Goal: Communication & Community: Answer question/provide support

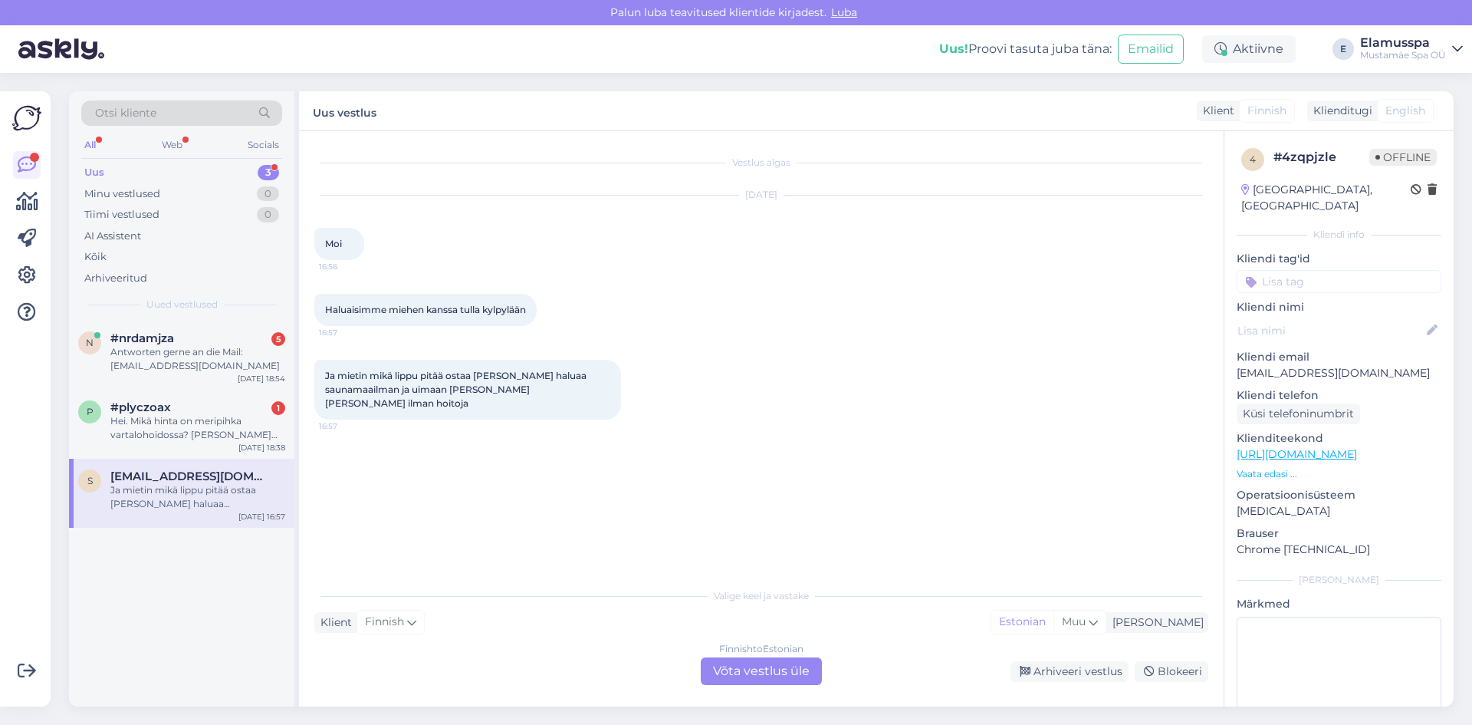
click at [752, 661] on div "Finnish to Estonian Võta vestlus üle" at bounding box center [761, 671] width 121 height 28
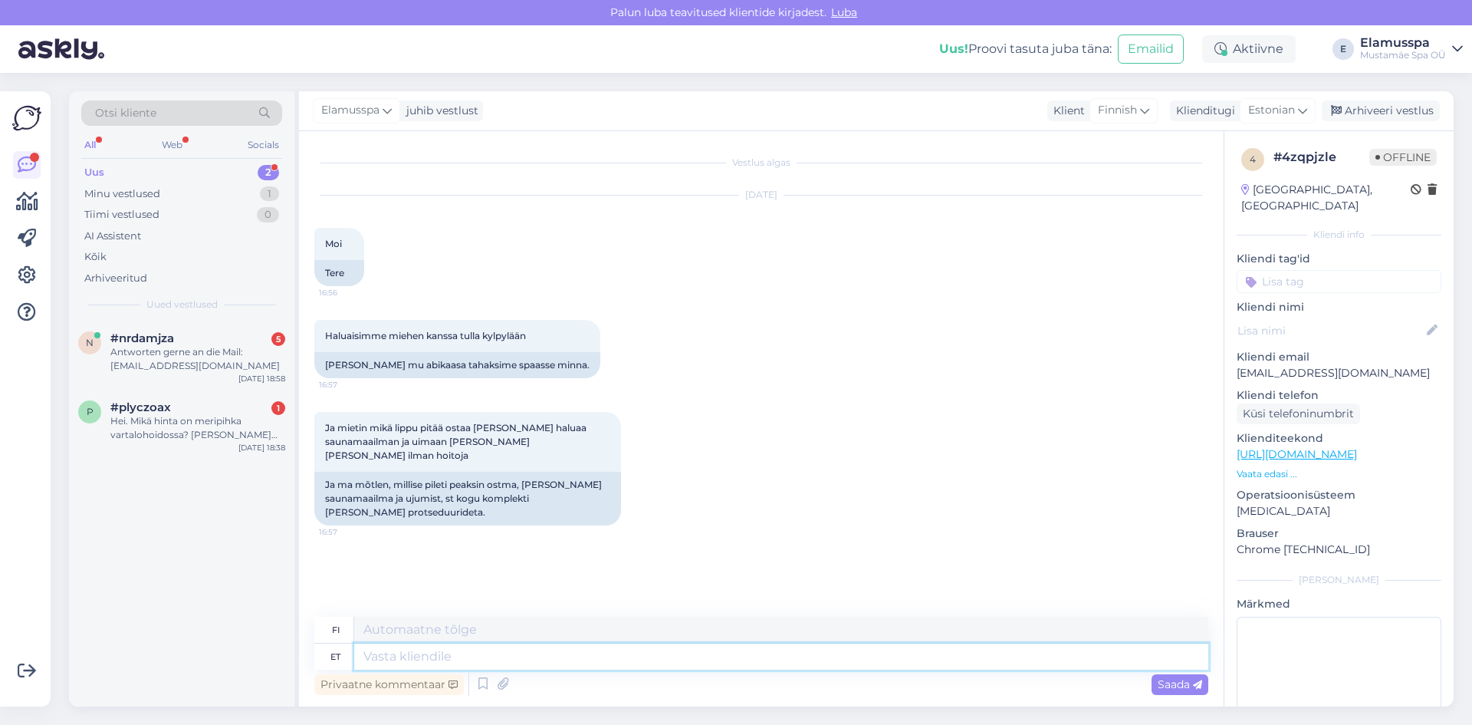
click at [471, 654] on textarea at bounding box center [781, 656] width 854 height 26
type textarea "Tere!"
type textarea "Hei!"
type textarea "Tere! Täispilet"
type textarea "Hei! Täysi lippu"
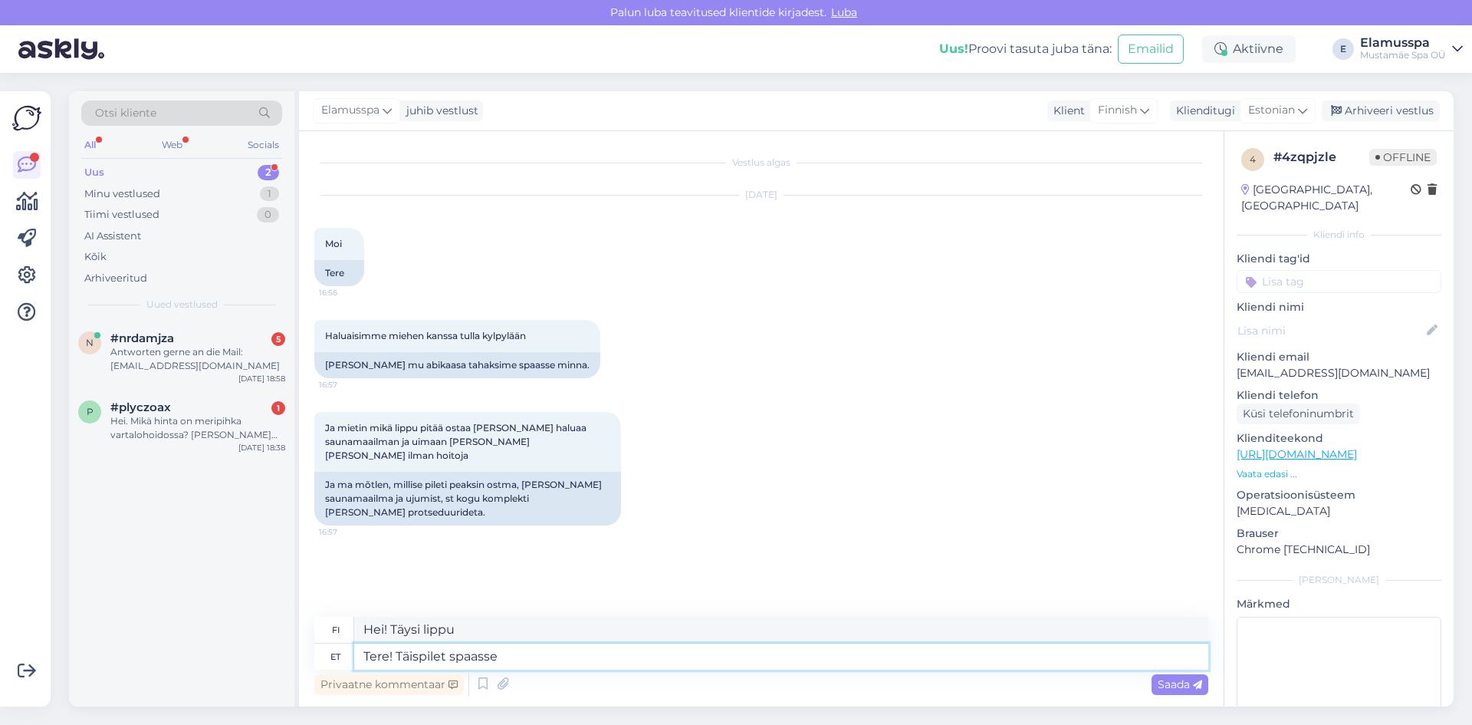
type textarea "Tere! Täispilet spaasse"
type textarea "Hei! Täysi lippu kylpylään"
type textarea "Tere! Täispilet spaasse on a"
type textarea "Hei! Täysi hinta kylpylälippu on"
type textarea "Tere! Täispilet spaasse on alati"
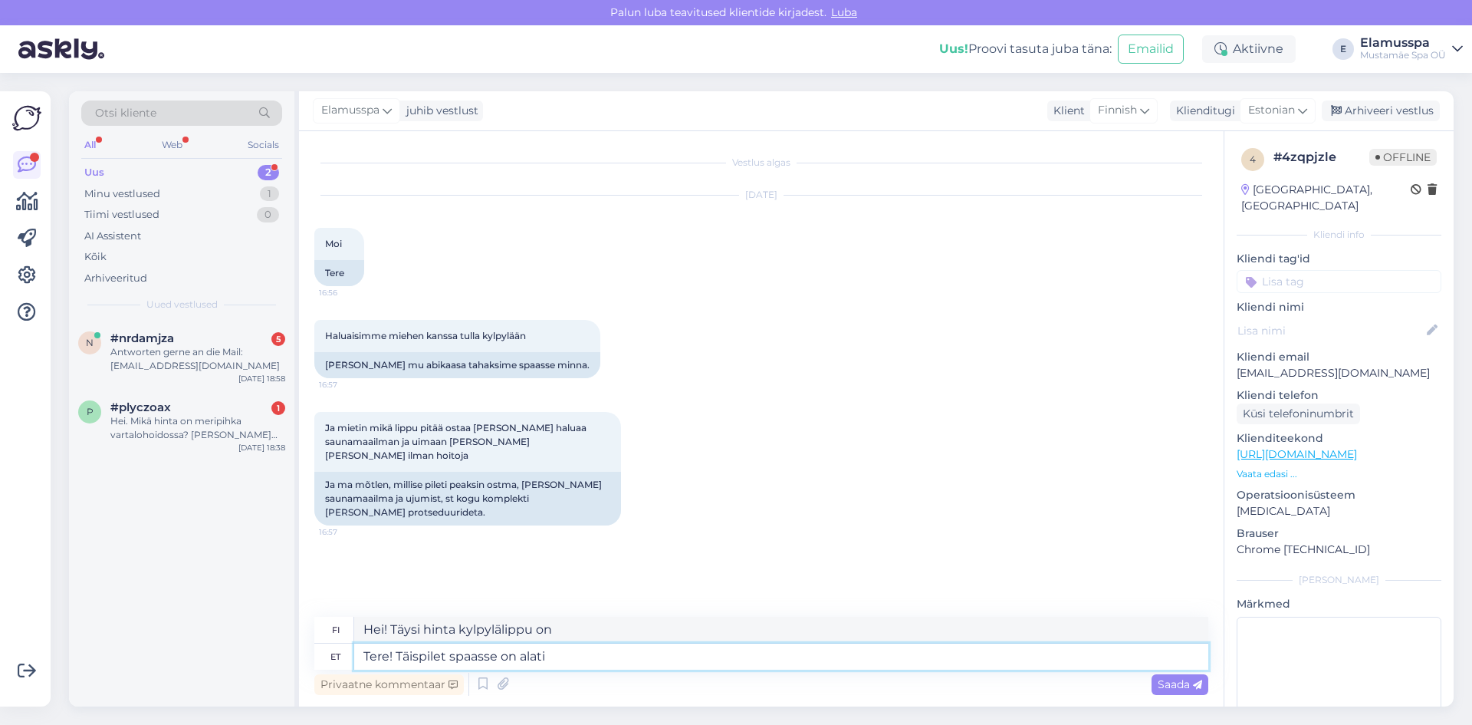
type textarea "Hei! Täysi kylpylälippu on aina saatavilla."
type textarea "Tere! Täispilet spaasse on [PERSON_NAME]"
type textarea "Hei! Aina on aikaa täyteen kylpylälippuun."
type textarea "Tere! Täispilet spaasse on alati ajaliselt"
type textarea "Hei! Täysi lippu kylpylään on aina saatavilla ajoissa."
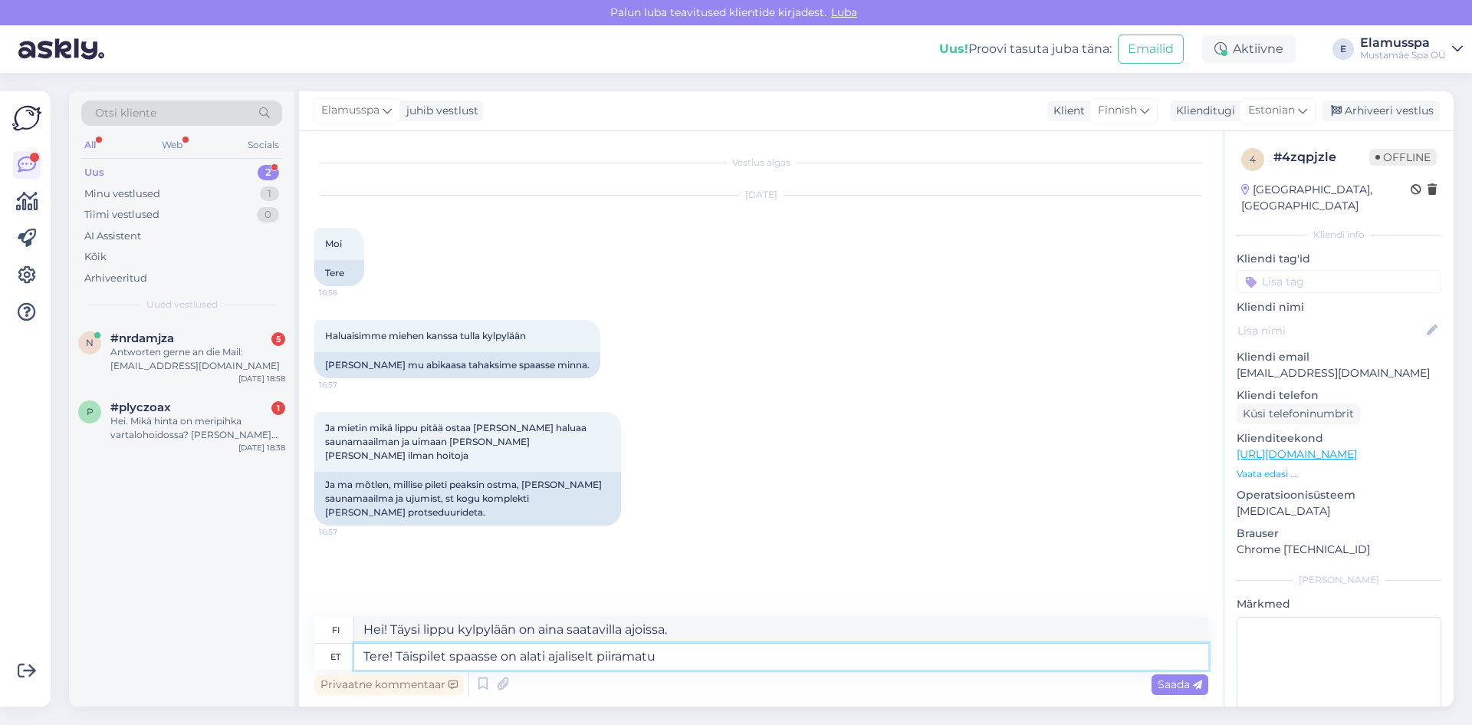
type textarea "Tere! Täispilet spaasse on alati ajaliselt piiramatu"
type textarea "Hei! Täysi kylpylälippu on aina ajallisesti rajoittamaton."
type textarea "Tere! Täispilet spaasse on alati ajaliselt piiramatu ja"
type textarea "Hei! Täysi kylpylälippu on aina ajallisesti rajoittamaton ja"
type textarea "Tere! Täispilet spaasse on alati ajaliselt piiramatu [PERSON_NAME]"
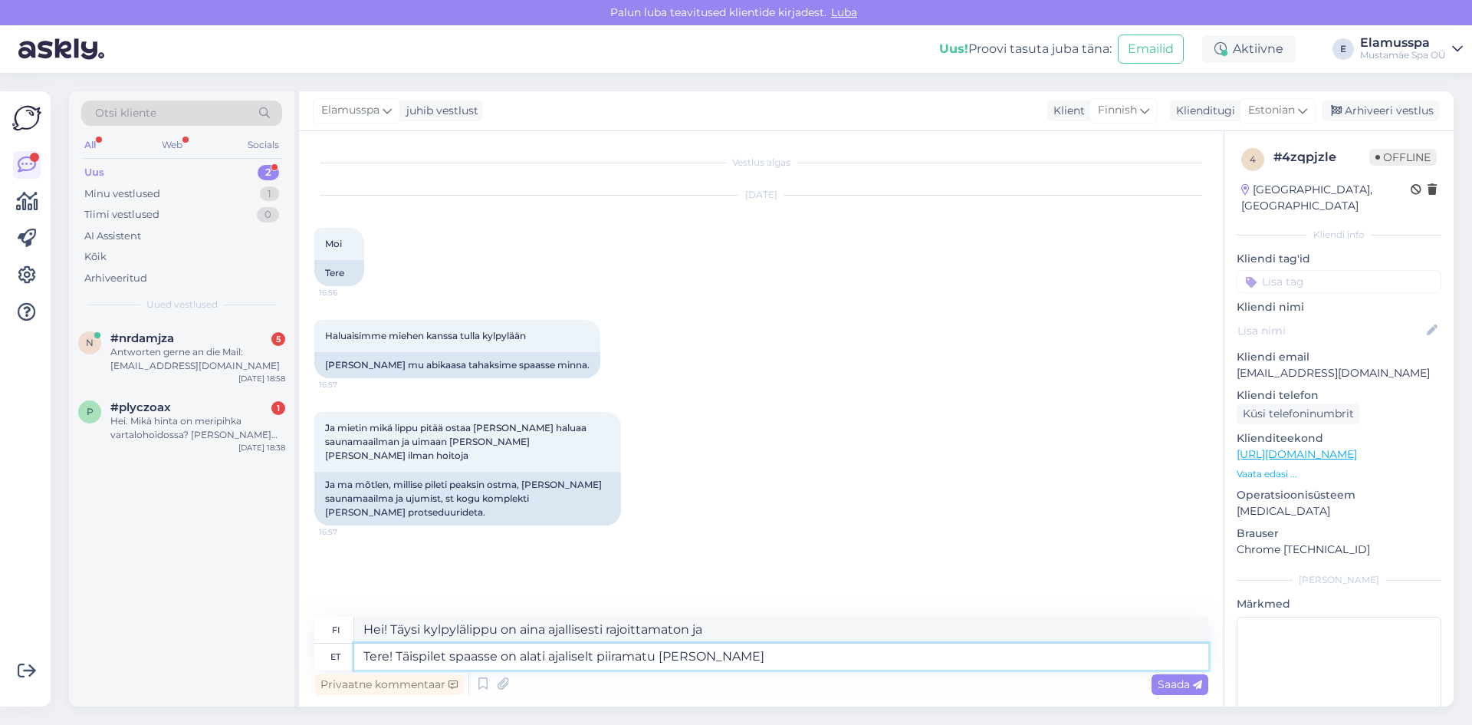
type textarea "Hei! Täysi kylpylälippu on aina ajallisesti ja hinnaltaan rajoittamaton."
type textarea "Tere! Täispilet spaasse on alati ajaliselt piiramatu [PERSON_NAME] sees on"
type textarea "Hei! Täysi kylpylälippu on aina ajallisesti rajoittamaton ja sisältyy hintaan."
type textarea "Tere! Täispilet spaasse on alati ajaliselt piiramatu [PERSON_NAME] sees on saun…"
type textarea "Hei! Täysi kylpylälippu on aina ajallisesti rajoittamaton ja sisältää saunaritu…"
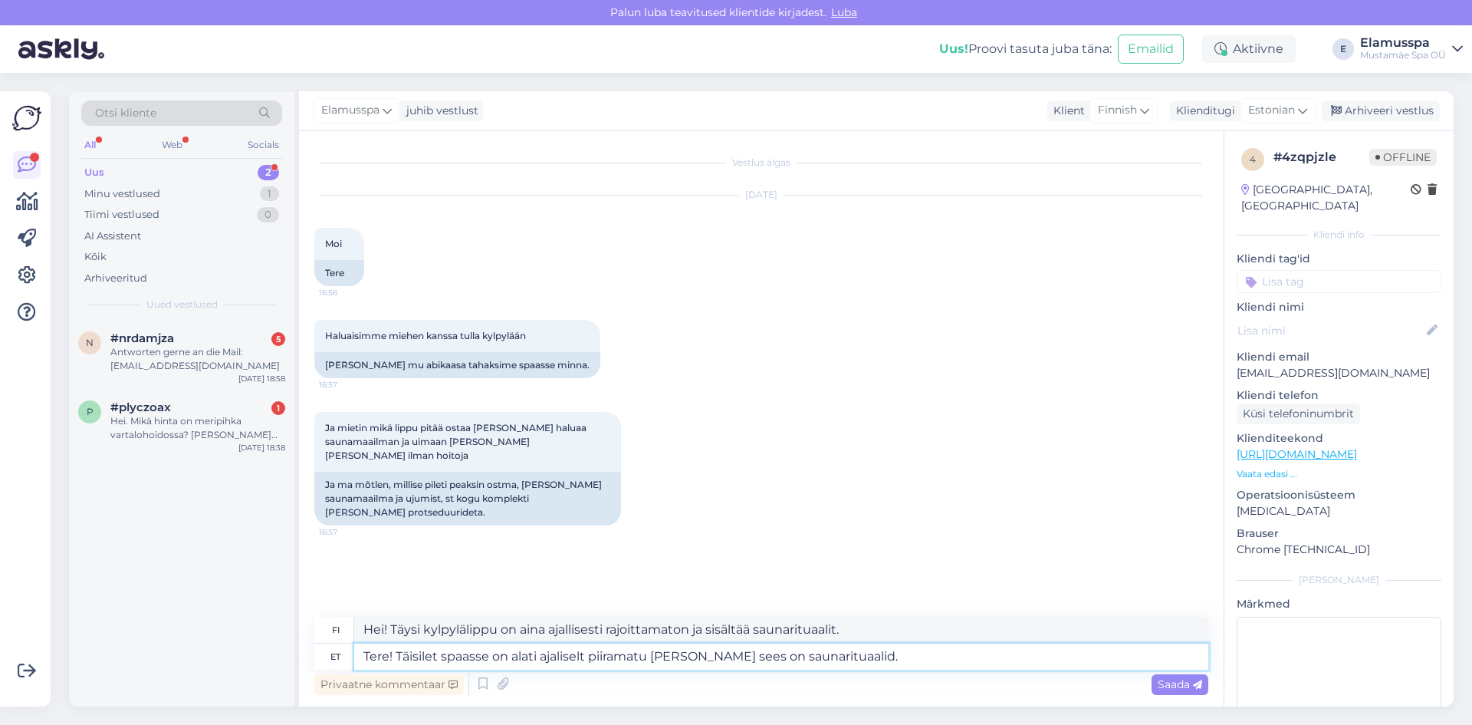
type textarea "Tere! Täiilet spaasse on alati ajaliselt piiramatu [PERSON_NAME] sees on saunar…"
type textarea "Hei! Kylpylän täysi käyttöoikeus on aina ajallisesti rajoittamaton ja hintaan s…"
type textarea "Tere! Tilet spaasse on alati ajaliselt piiramatu [PERSON_NAME] sees on saunarit…"
type textarea "Hei! Kylpylän käyttöoikeus on aina rajaton ja saunarituaalit sisältyvät hintaan."
type textarea "Tere! ilet spaasse on alati ajaliselt piiramatu [PERSON_NAME] sees on saunaritu…"
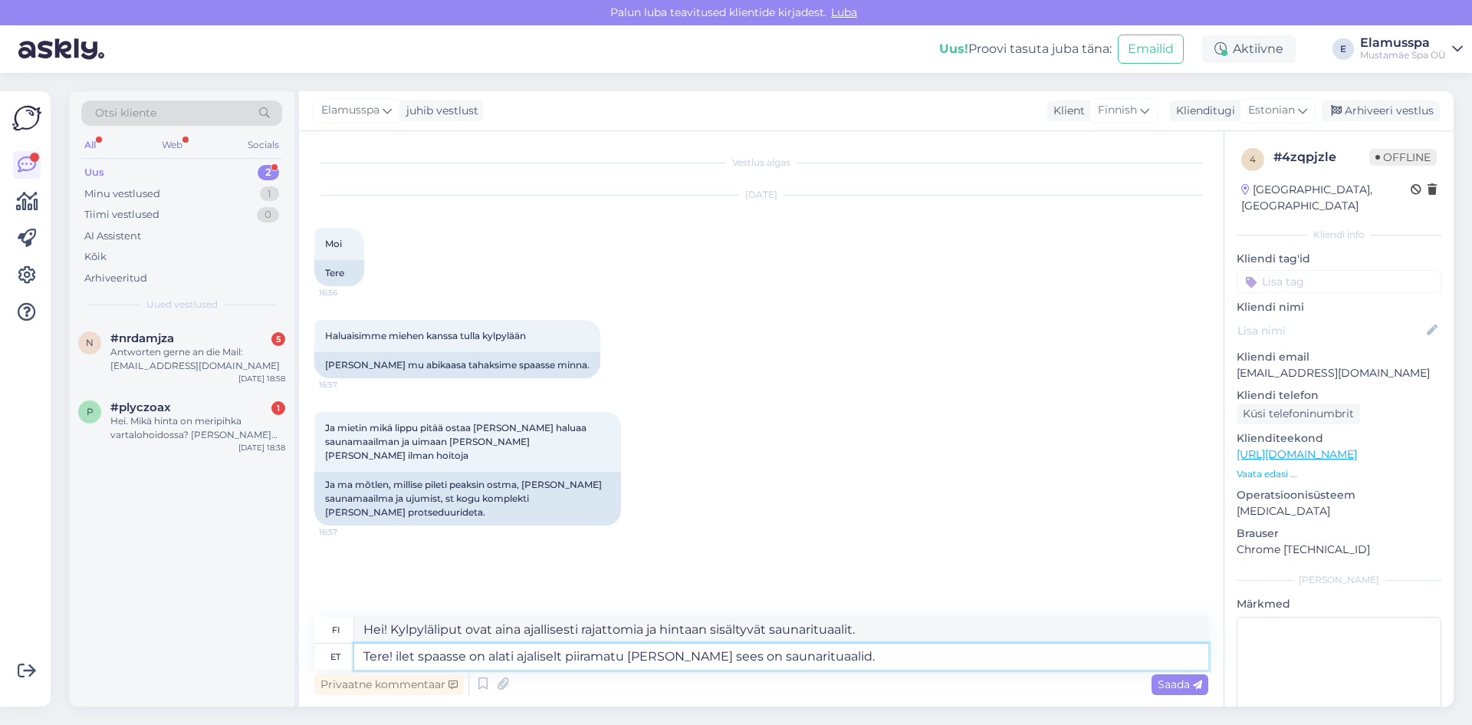
type textarea "Hei! Kylpylän käyttöoikeus on aina ajallisesti rajaton ja hintaan sisältyvät sa…"
type textarea "Tere! Pilet spaasse on alati ajaliselt piiramatu [PERSON_NAME] sees on saunarit…"
type textarea "Hei! Kylpylälippu on aina ajallisesti rajoittamaton ja hintaan sisältyvät sauna…"
click at [879, 652] on textarea "Tere! Pilet spaasse on alati ajaliselt piiramatu [PERSON_NAME] sees on saunarit…" at bounding box center [781, 656] width 854 height 26
type textarea "Tere! Pilet spaasse on alati ajaliselt piiramatu [PERSON_NAME] sees on saunarit…"
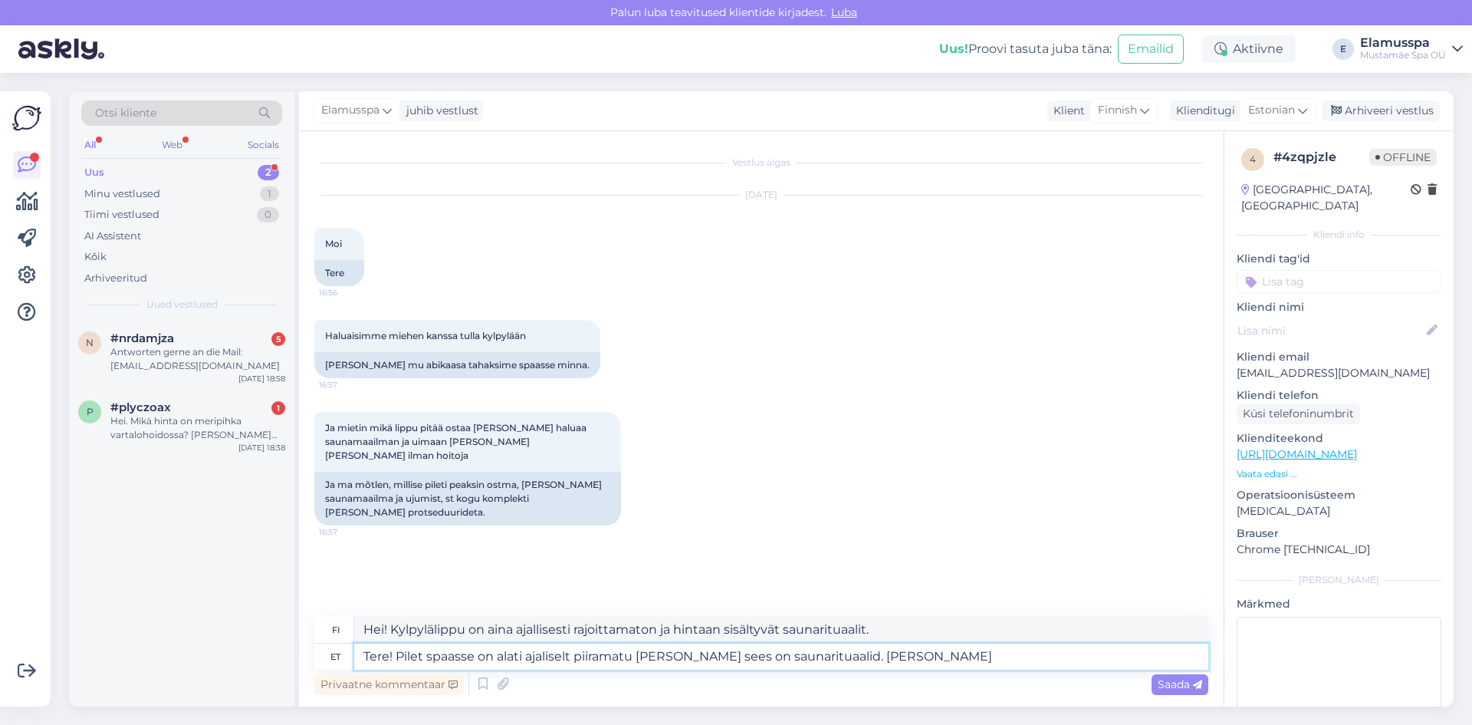
type textarea "Hei! Kylpylälippu on aina ajallisesti rajoittamaton ja hintaan sisältyvät sauna…"
type textarea "Tere! Pilet spaasse on alati ajaliselt piiramatu [PERSON_NAME] sees on saunarit…"
type textarea "Hei! Kylpylälippu on aina ajallisesti rajoittamaton ja hintaan sisältyvät sauna…"
type textarea "Tere! Pilet spaasse on alati ajaliselt piiramatu [PERSON_NAME] sees on saunarit…"
type textarea "Hei! Kylpylälippu on aina ajallisesti rajoittamaton ja hintaan sisältyvät sauna…"
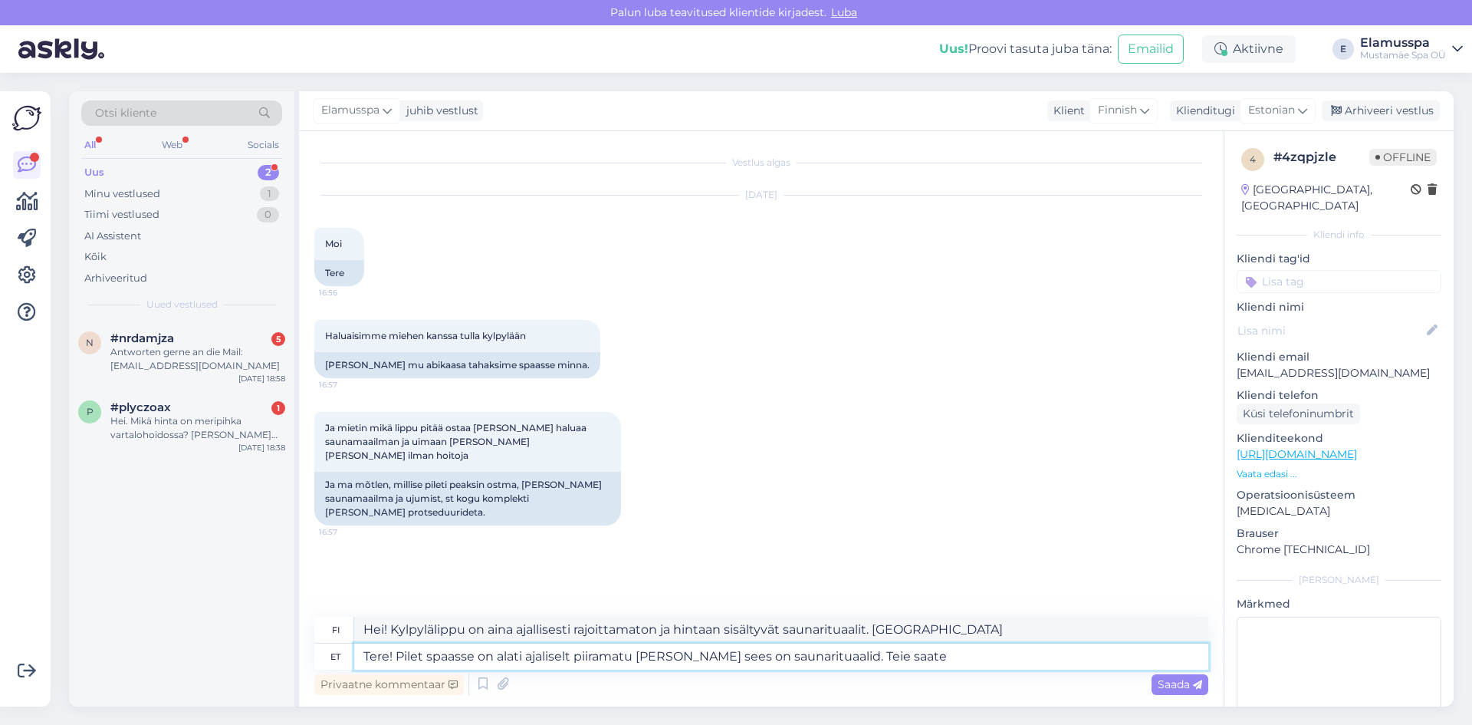
type textarea "Tere! Pilet spaasse on alati ajaliselt piiramatu [PERSON_NAME] sees on saunarit…"
type textarea "Hei! Kylpylälippu on aina ajallisesti rajoittamaton ja hintaan sisältyvät sauna…"
type textarea "Tere! Pilet spaasse on alati ajaliselt piiramatu [PERSON_NAME] sees on saunarit…"
type textarea "Hei! Kylpylälippu on aina ajallisesti rajoittamaton ja hintaan sisältyvät sauna…"
type textarea "Tere! Pilet spaasse on alati ajaliselt piiramatu [PERSON_NAME] sees on saunarit…"
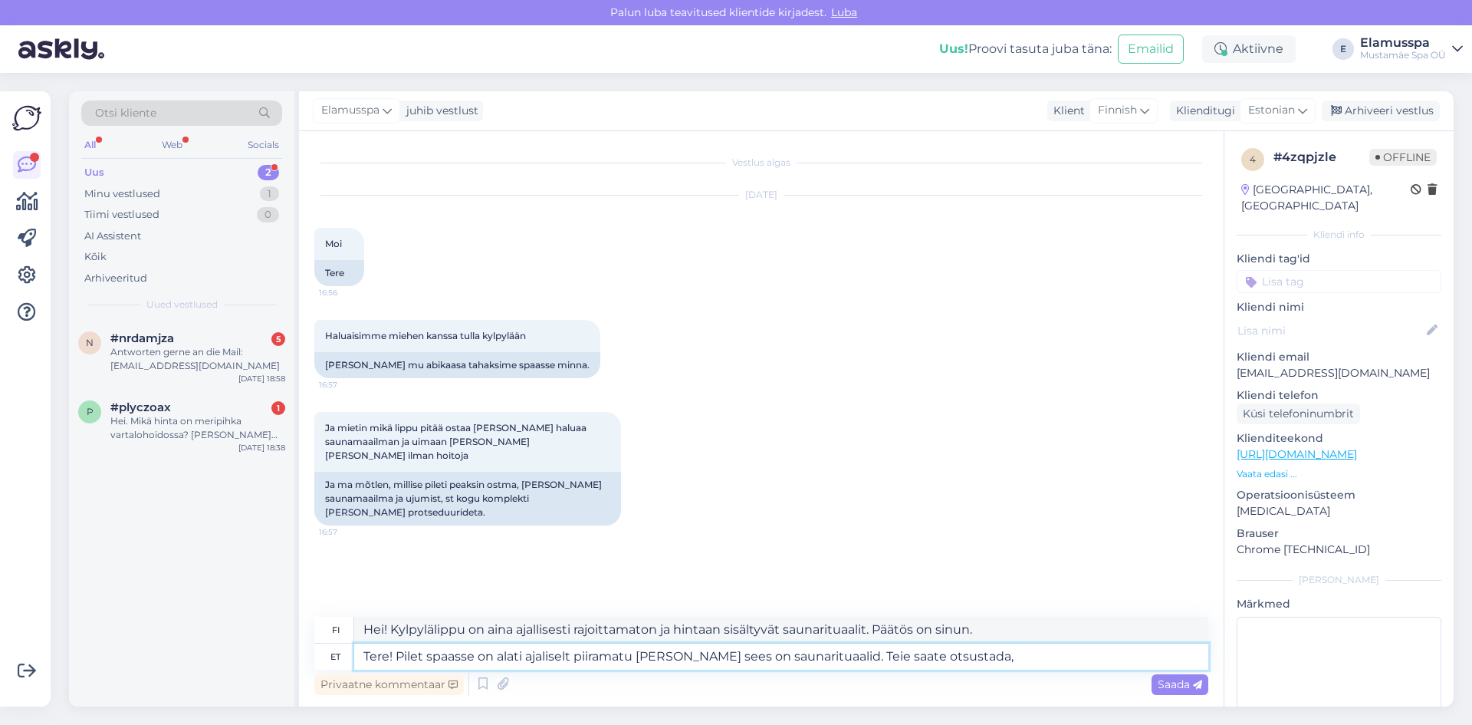
type textarea "Hei! Kylpylälippu on aina ajallisesti rajoittamaton ja hintaan sisältyvät sauna…"
type textarea "Tere! Pilet spaasse on alati ajaliselt piiramatu [PERSON_NAME] sees on saunarit…"
type textarea "Hei! Kylpylälippu on aina ajallisesti rajoittamaton ja hintaan sisältyvät sauna…"
type textarea "Tere! Pilet spaasse on alati ajaliselt piiramatu [PERSON_NAME] sees on saunarit…"
type textarea "Hei! Kylpylälippu on aina ajallisesti rajoittamaton ja hintaan sisältyvät sauna…"
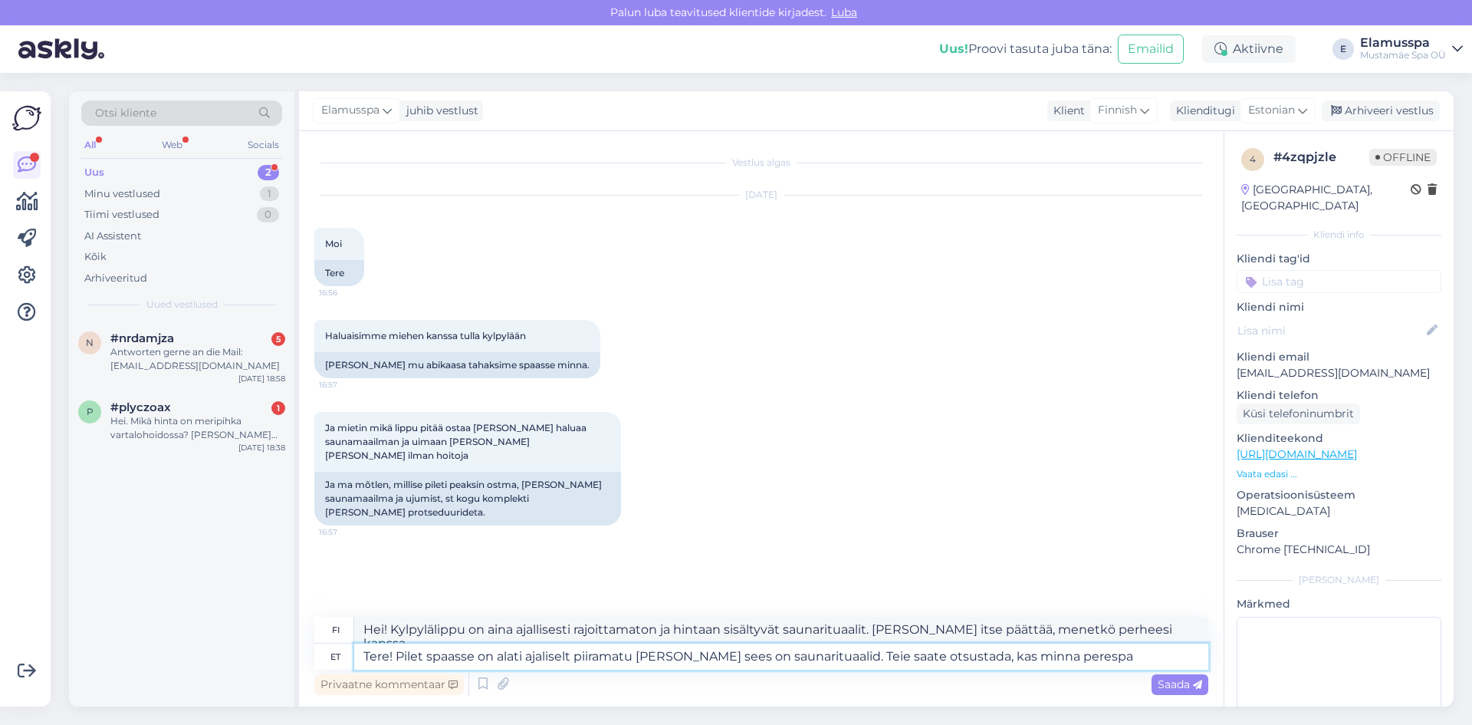
type textarea "Tere! Pilet spaasse on alati ajaliselt piiramatu [PERSON_NAME] sees on saunarit…"
type textarea "Hei! Kylpylälippu on aina ajallisesti rajoittamaton ja hintaan sisältyvät sauna…"
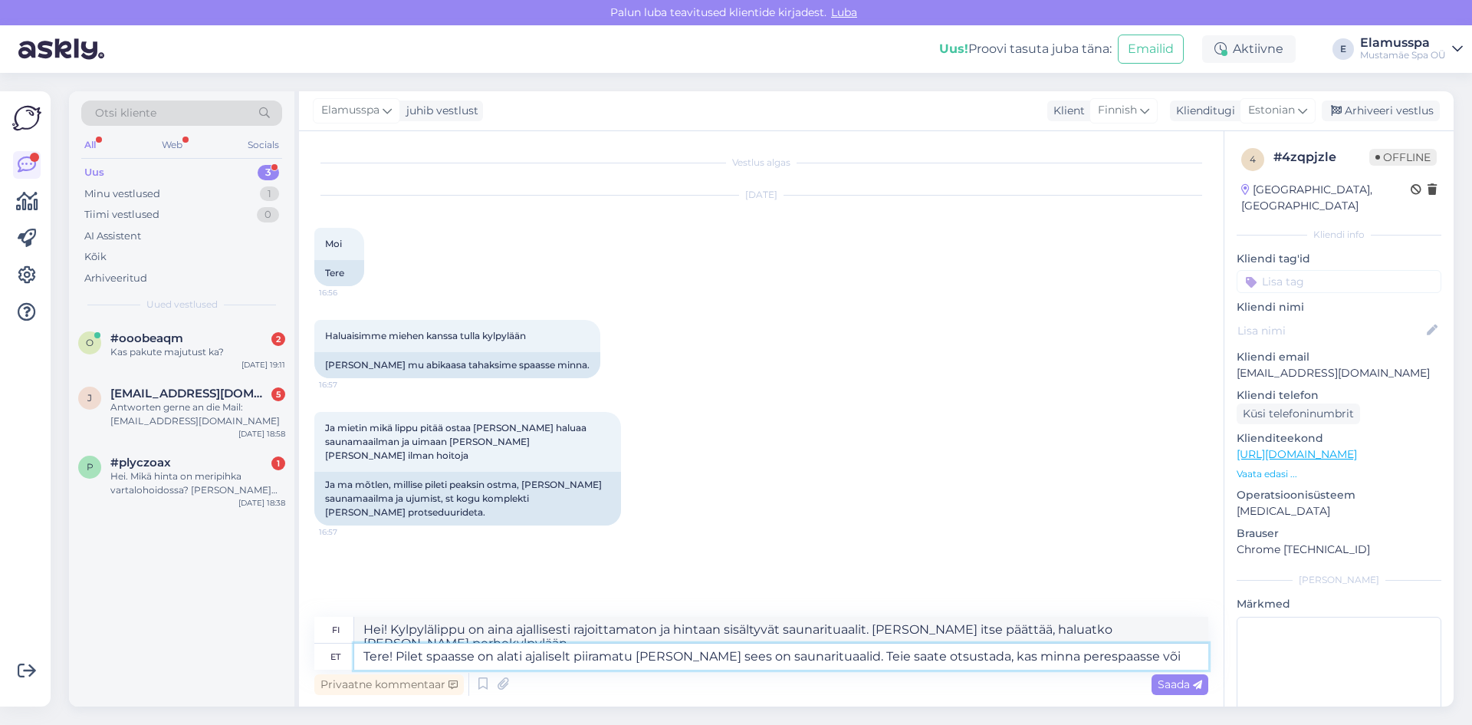
type textarea "Tere! Pilet spaasse on alati ajaliselt piiramatu [PERSON_NAME] sees on saunarit…"
type textarea "Hei! Kylpylälippu on aina ajallisesti rajoittamaton ja hintaan sisältyvät sauna…"
type textarea "Tere! Pilet spaasse on alati ajaliselt piiramatu [PERSON_NAME] sees on saunarit…"
type textarea "Hei! Kylpylälippu on aina ajallisesti rajoittamaton ja hintaan sisältyvät sauna…"
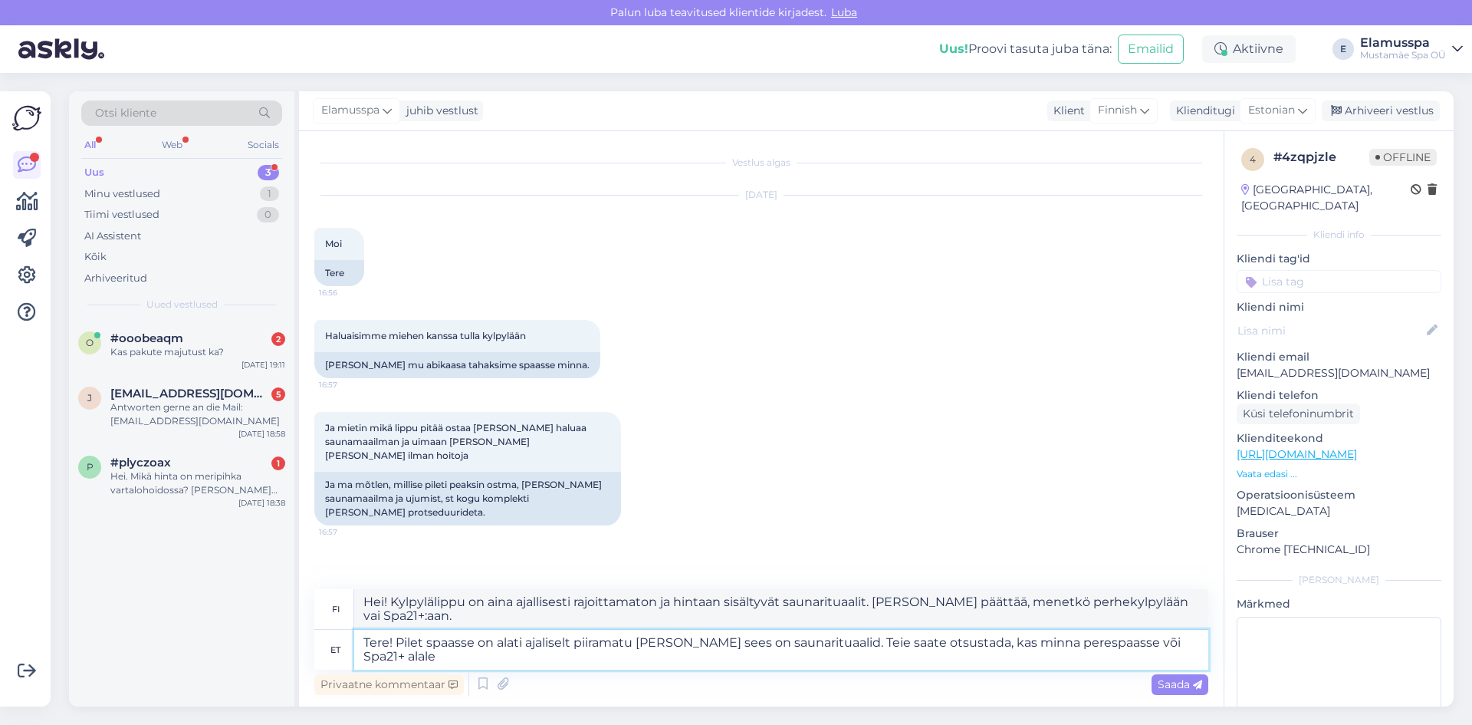
type textarea "Tere! Pilet spaasse on alati ajaliselt piiramatu [PERSON_NAME] sees on saunarit…"
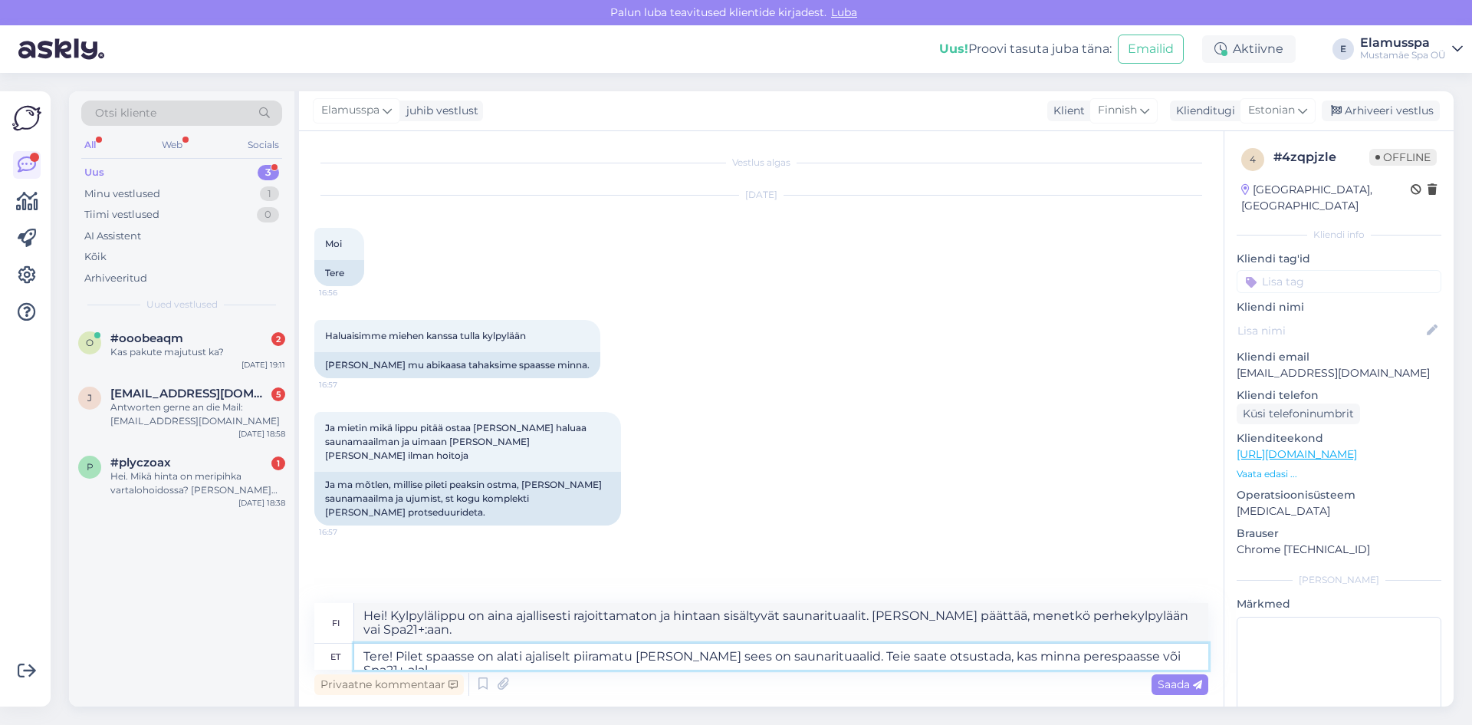
type textarea "Hei! Kylpylälippu on aina ajallisesti rajoittamaton ja hintaan sisältyvät sauna…"
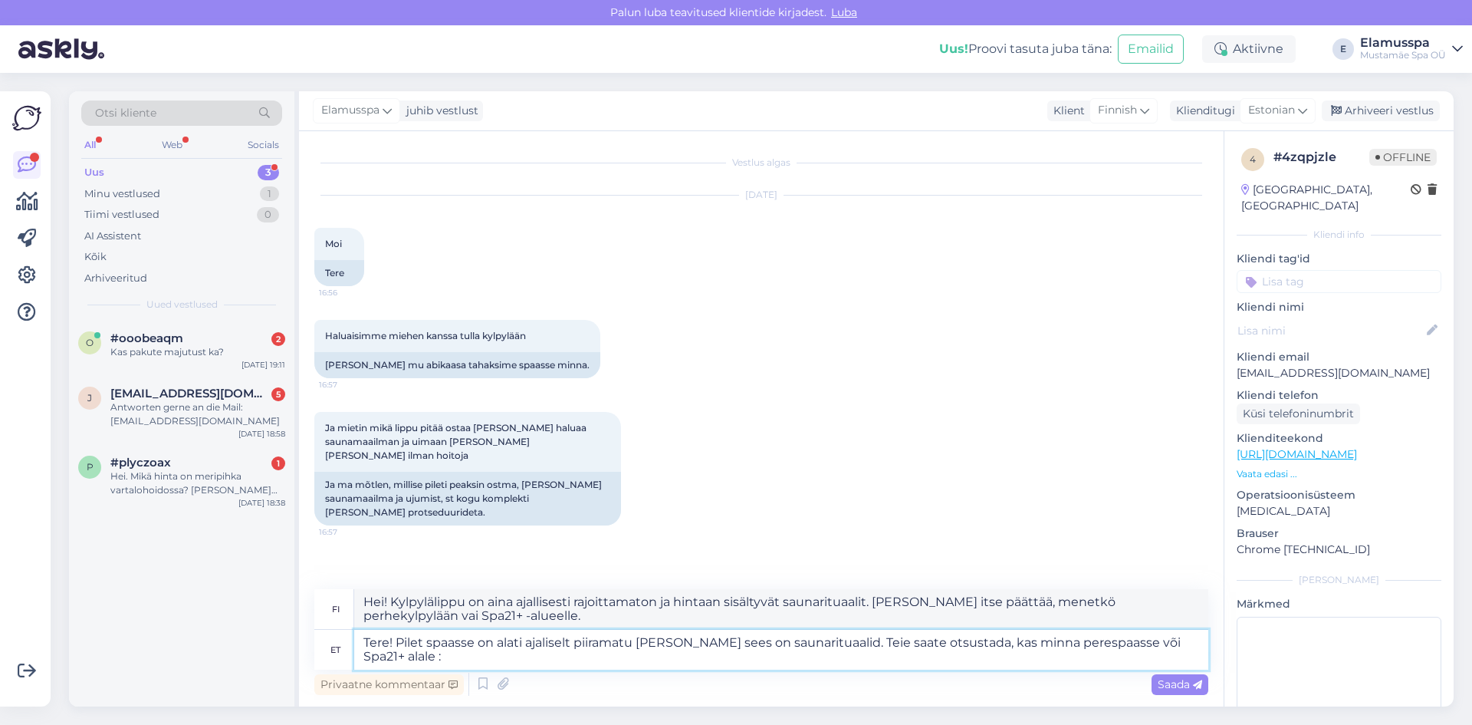
type textarea "Tere! Pilet spaasse on alati ajaliselt piiramatu [PERSON_NAME] sees on saunarit…"
type textarea "Hei! Kylpylälippu on aina ajallisesti rajaton ja hintaan sisältyvät saunarituaa…"
type textarea "Tere! Pilet spaasse on alati ajaliselt piiramatu [PERSON_NAME] sees on saunarit…"
click at [1199, 686] on icon at bounding box center [1197, 684] width 9 height 9
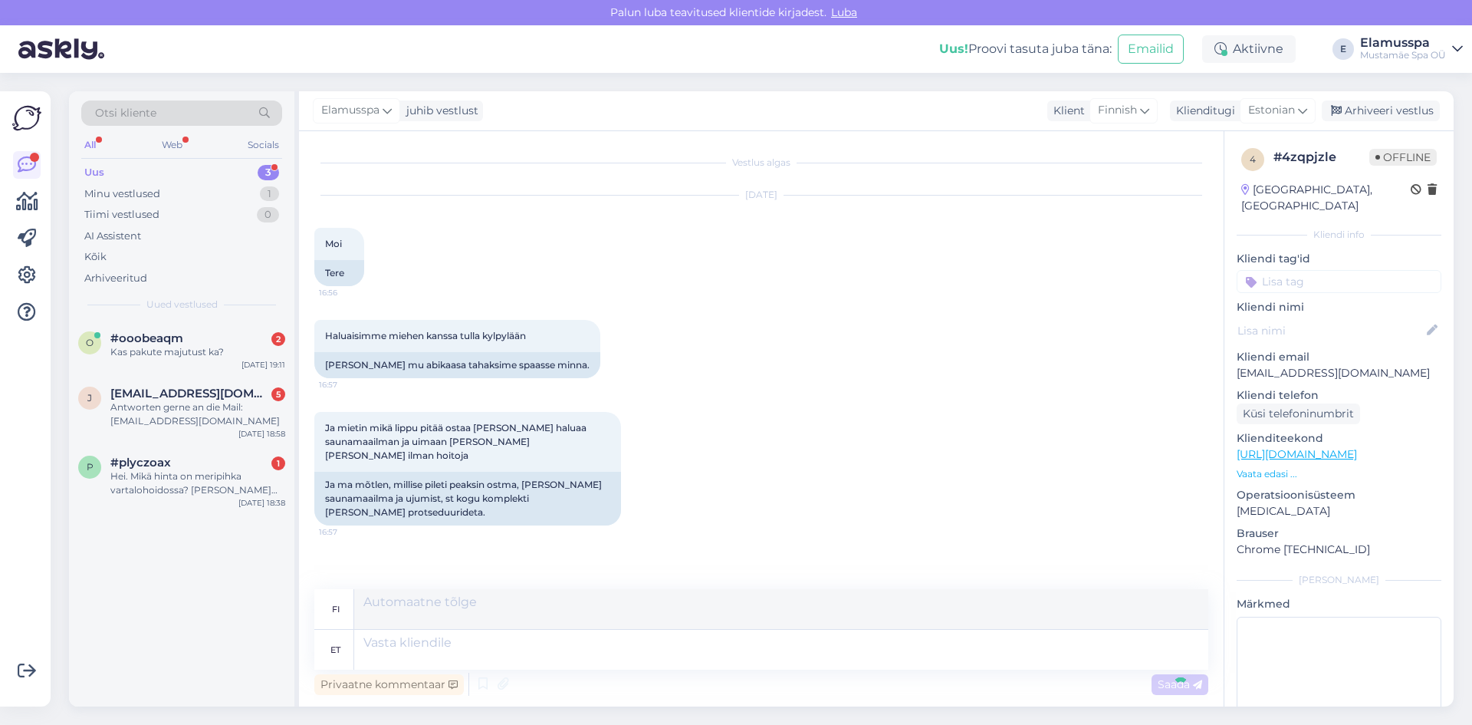
scroll to position [73, 0]
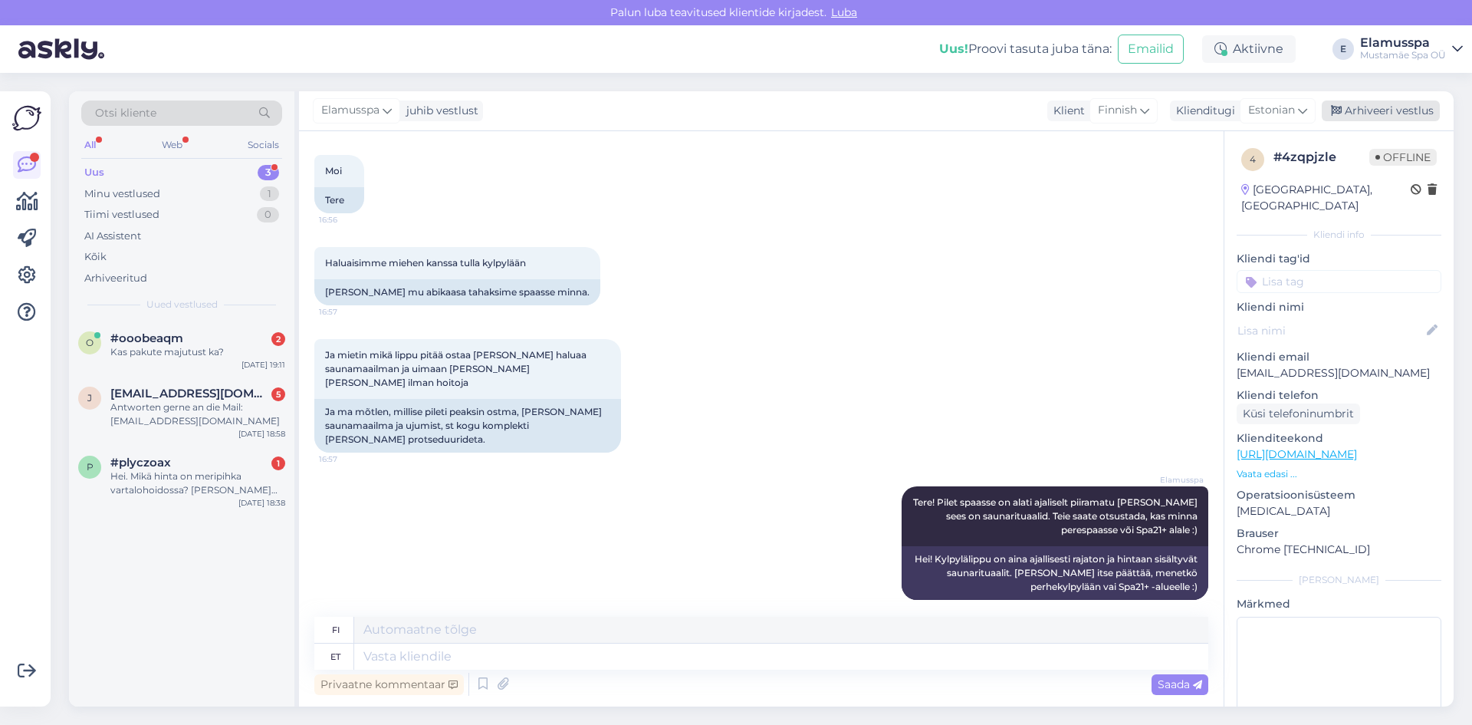
click at [1363, 106] on div "Arhiveeri vestlus" at bounding box center [1381, 110] width 118 height 21
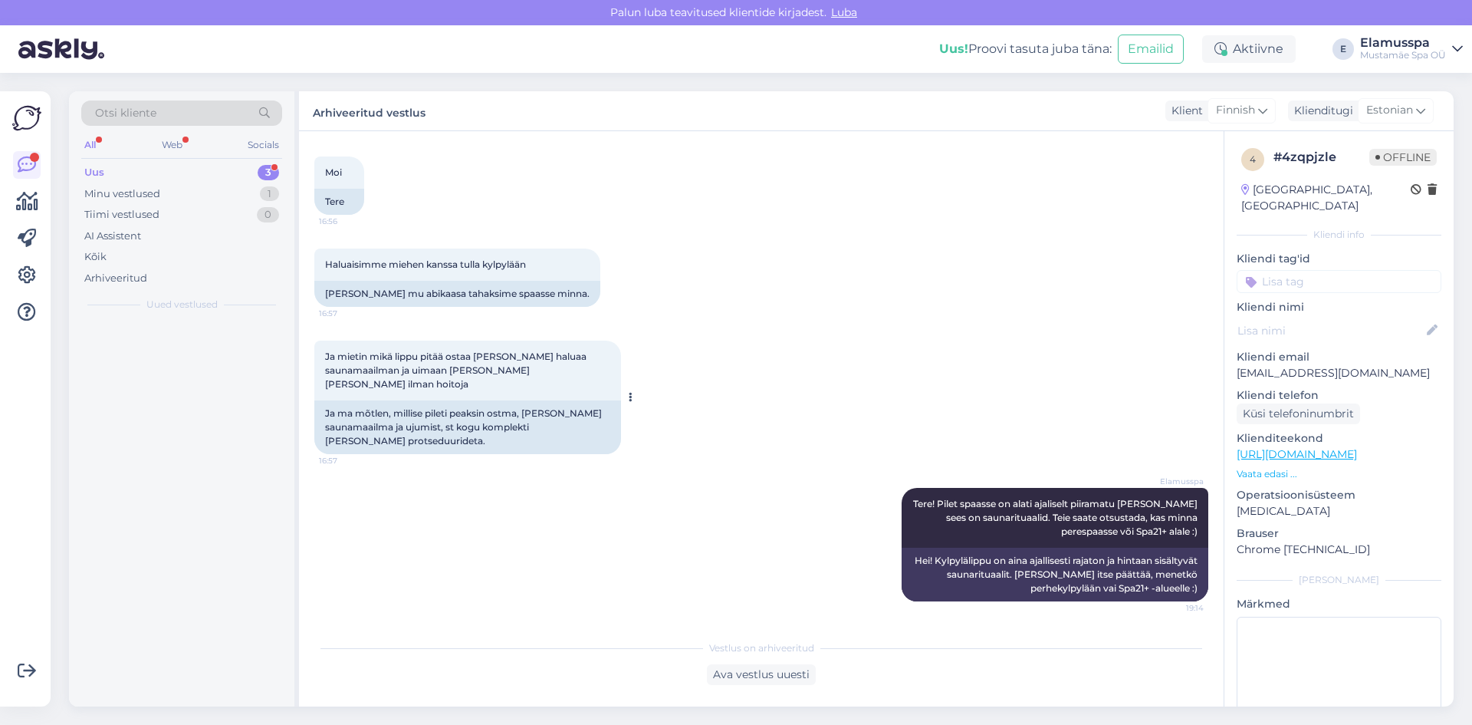
scroll to position [58, 0]
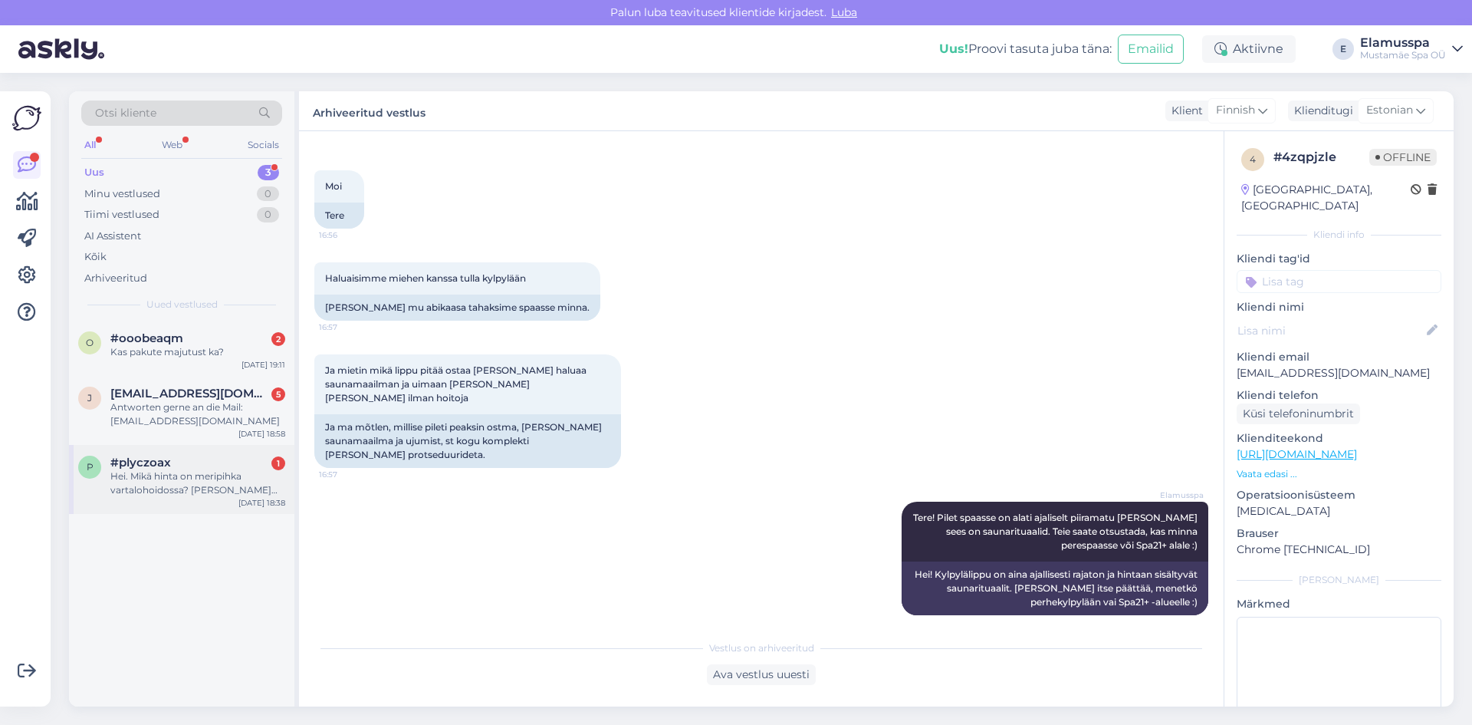
click at [202, 482] on div "Hei. Mikä hinta on meripihka vartalohoidossa? [PERSON_NAME] aika kauanko kestää" at bounding box center [197, 483] width 175 height 28
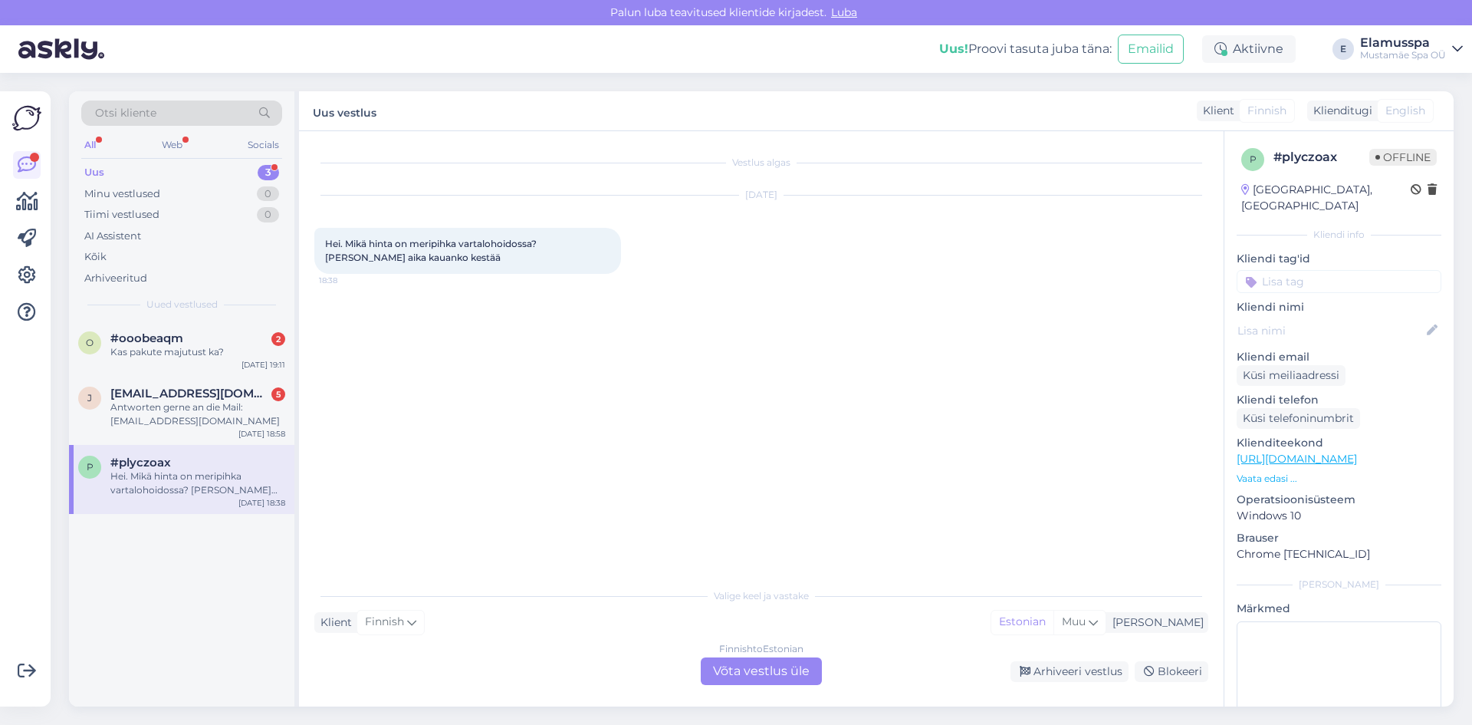
click at [751, 674] on div "Finnish to Estonian Võta vestlus üle" at bounding box center [761, 671] width 121 height 28
